Goal: Task Accomplishment & Management: Manage account settings

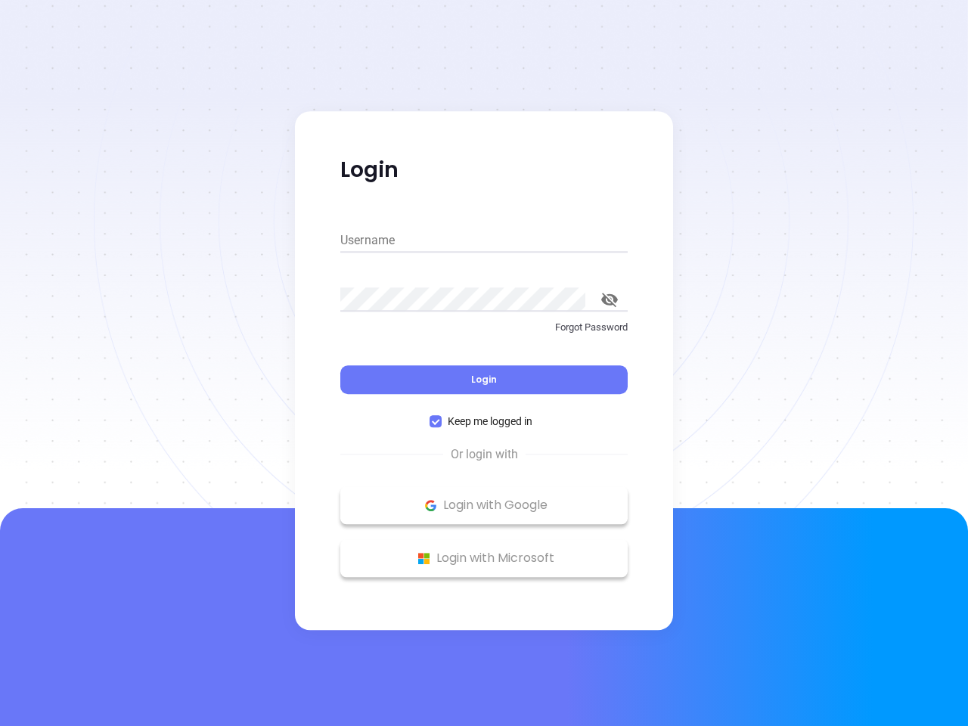
click at [484, 363] on div "Login" at bounding box center [483, 370] width 287 height 47
click at [484, 241] on input "Username" at bounding box center [483, 240] width 287 height 24
click at [610, 300] on icon "toggle password visibility" at bounding box center [609, 300] width 17 height 14
click at [484, 380] on span "Login" at bounding box center [484, 379] width 26 height 13
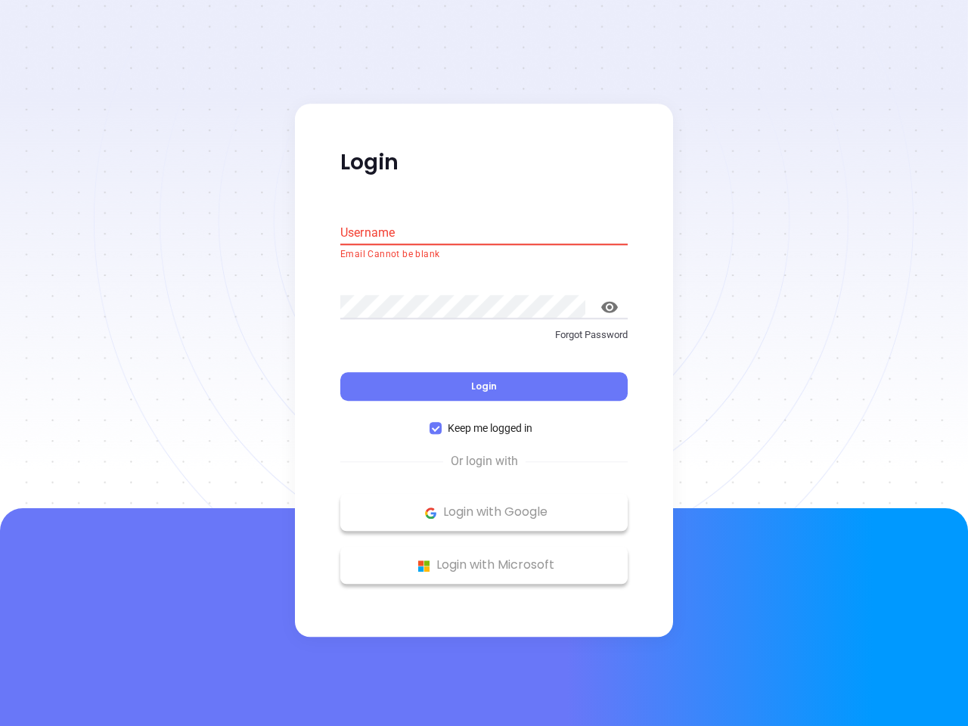
click at [484, 421] on span "Keep me logged in" at bounding box center [490, 429] width 97 height 17
click at [442, 423] on input "Keep me logged in" at bounding box center [436, 429] width 12 height 12
checkbox input "false"
click at [484, 505] on p "Login with Google" at bounding box center [484, 513] width 272 height 23
click at [484, 558] on p "Login with Microsoft" at bounding box center [484, 566] width 272 height 23
